Goal: Task Accomplishment & Management: Manage account settings

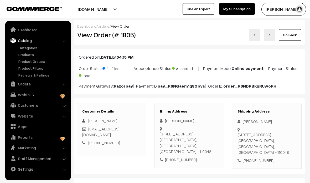
scroll to position [119, 0]
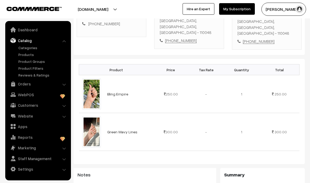
click at [30, 56] on link "Products" at bounding box center [43, 55] width 52 height 6
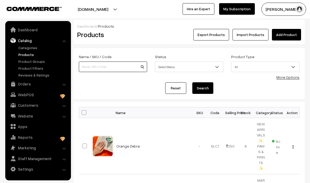
click at [107, 66] on input at bounding box center [113, 66] width 68 height 10
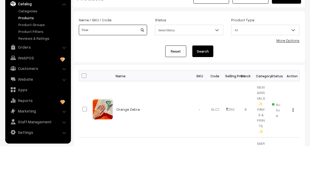
type input "Flow"
click at [207, 82] on button "Search" at bounding box center [202, 88] width 21 height 12
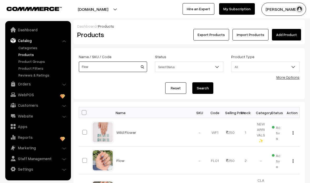
click at [123, 67] on input "Flow" at bounding box center [113, 66] width 68 height 10
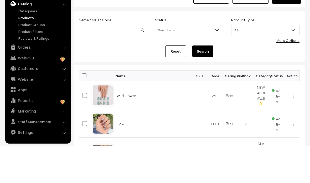
type input "F"
type input "Tortoi"
click at [203, 82] on button "Search" at bounding box center [202, 88] width 21 height 12
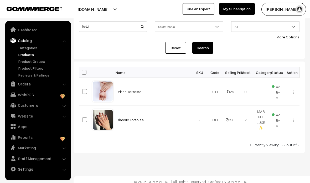
scroll to position [44, 0]
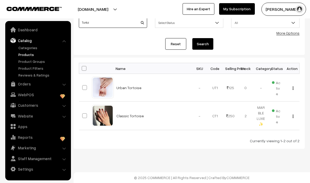
click at [117, 25] on input "Tortoi" at bounding box center [113, 22] width 68 height 10
type input "Torpi"
click at [206, 46] on button "Search" at bounding box center [202, 44] width 21 height 12
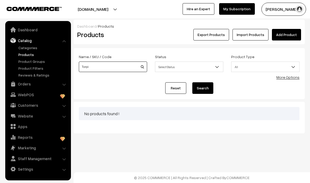
click at [123, 66] on input "Torpi" at bounding box center [113, 66] width 68 height 10
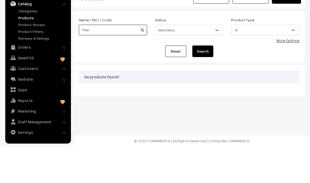
type input "Tropi"
click at [202, 82] on button "Search" at bounding box center [202, 88] width 21 height 12
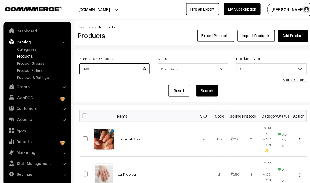
click at [126, 67] on input "Tropi" at bounding box center [113, 66] width 68 height 10
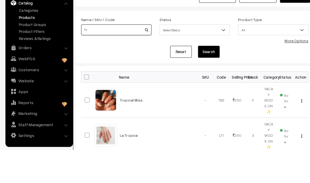
type input "T"
type input "Classic"
click at [206, 82] on button "Search" at bounding box center [202, 88] width 21 height 12
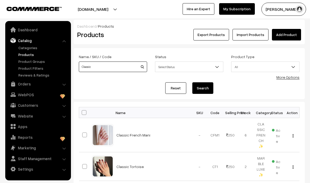
click at [129, 66] on input "Classic" at bounding box center [113, 66] width 68 height 10
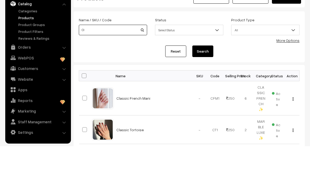
type input "C"
type input "Pix"
click at [204, 82] on button "Search" at bounding box center [202, 88] width 21 height 12
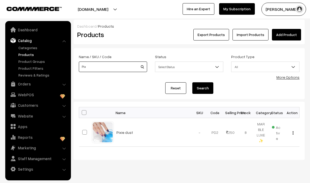
click at [121, 62] on input "Pix" at bounding box center [113, 66] width 68 height 10
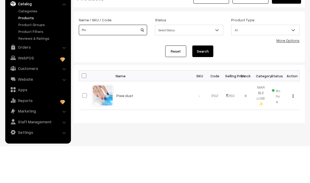
click at [112, 61] on input "Pix" at bounding box center [113, 66] width 68 height 10
type input "P"
type input "Lav"
click at [199, 82] on button "Search" at bounding box center [202, 88] width 21 height 12
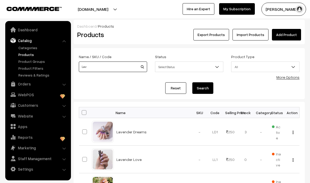
click at [117, 65] on input "Lav" at bounding box center [113, 66] width 68 height 10
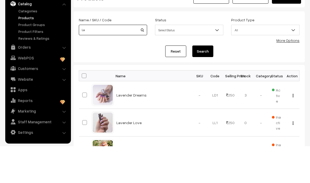
type input "L"
type input "B&w"
click at [212, 82] on button "Search" at bounding box center [202, 88] width 21 height 12
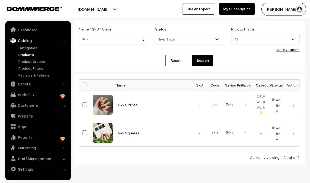
scroll to position [28, 0]
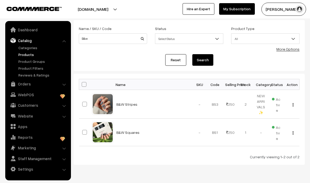
click at [152, 131] on td "B&W Squares" at bounding box center [152, 132] width 79 height 28
click at [131, 131] on link "B&W Squares" at bounding box center [127, 132] width 23 height 4
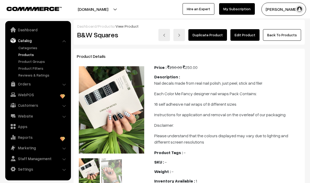
click at [246, 35] on link "Edit Product" at bounding box center [244, 35] width 29 height 12
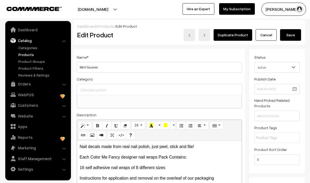
select select
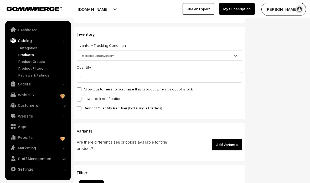
scroll to position [450, 0]
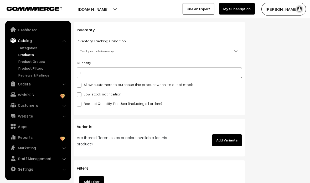
click at [144, 77] on input "1" at bounding box center [159, 73] width 165 height 10
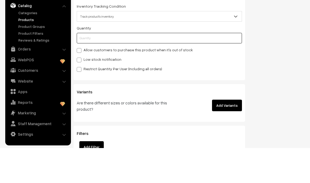
type input "0"
type input "1"
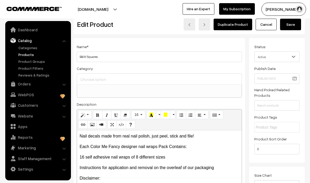
scroll to position [0, 0]
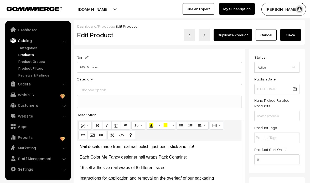
type input "0"
click at [290, 34] on button "Save" at bounding box center [290, 35] width 21 height 12
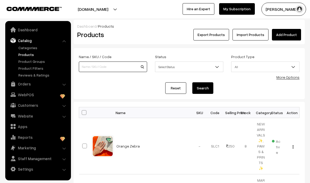
click at [118, 66] on input at bounding box center [113, 66] width 68 height 10
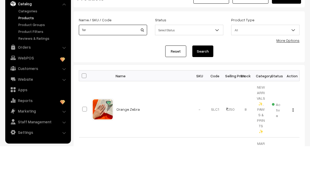
type input "Ter"
click at [204, 82] on button "Search" at bounding box center [202, 88] width 21 height 12
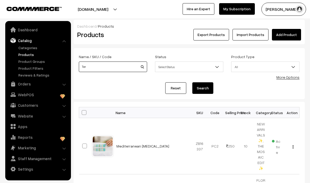
click at [109, 66] on input "Ter" at bounding box center [113, 66] width 68 height 10
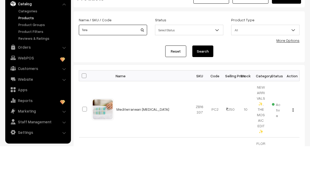
type input "Tera"
click at [202, 82] on button "Search" at bounding box center [202, 88] width 21 height 12
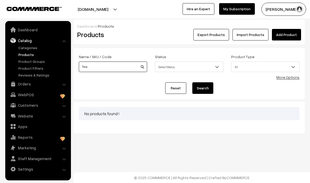
click at [111, 66] on input "Tera" at bounding box center [113, 66] width 68 height 10
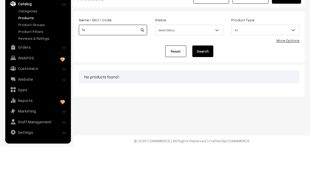
type input "T"
type input "[PERSON_NAME]"
click at [202, 82] on button "Search" at bounding box center [202, 88] width 21 height 12
